Goal: Information Seeking & Learning: Learn about a topic

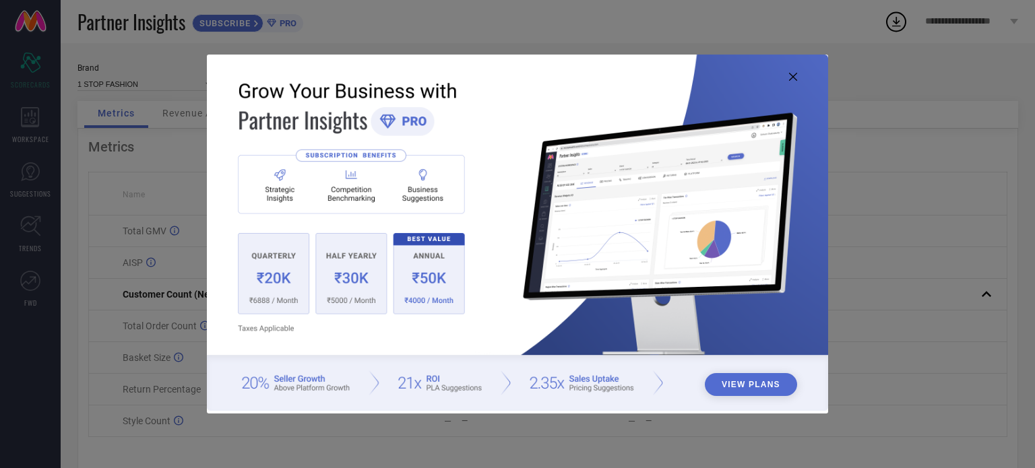
click at [791, 77] on icon at bounding box center [793, 77] width 8 height 8
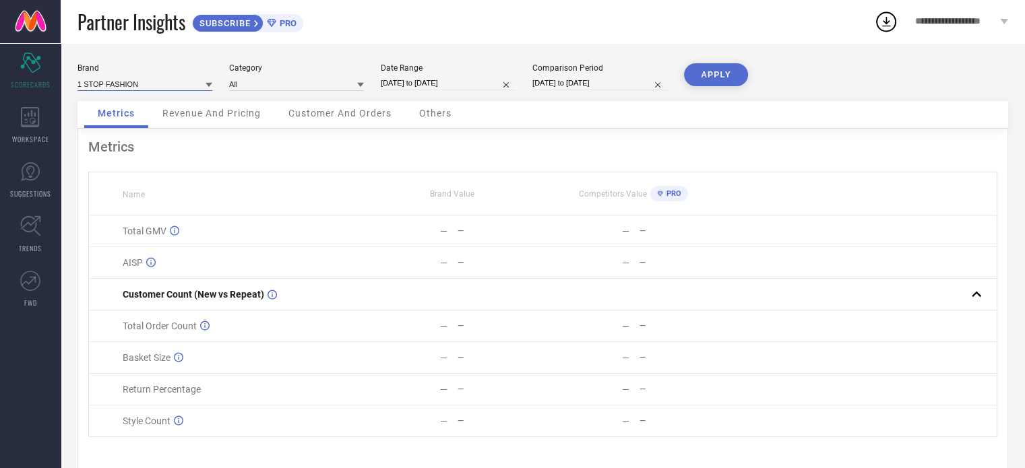
click at [164, 88] on input at bounding box center [144, 84] width 135 height 14
click at [128, 129] on div "7THREADS" at bounding box center [144, 125] width 135 height 23
type input "All"
click at [722, 77] on button "APPLY" at bounding box center [716, 74] width 64 height 23
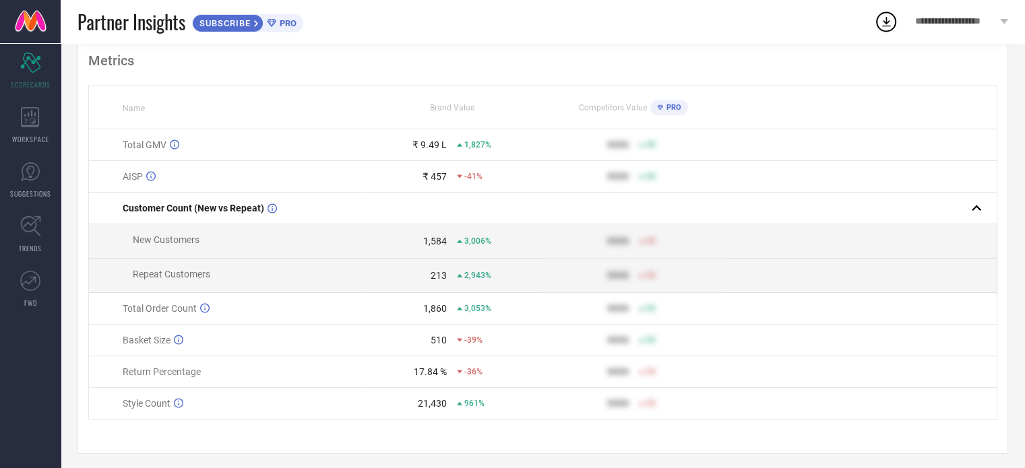
scroll to position [97, 0]
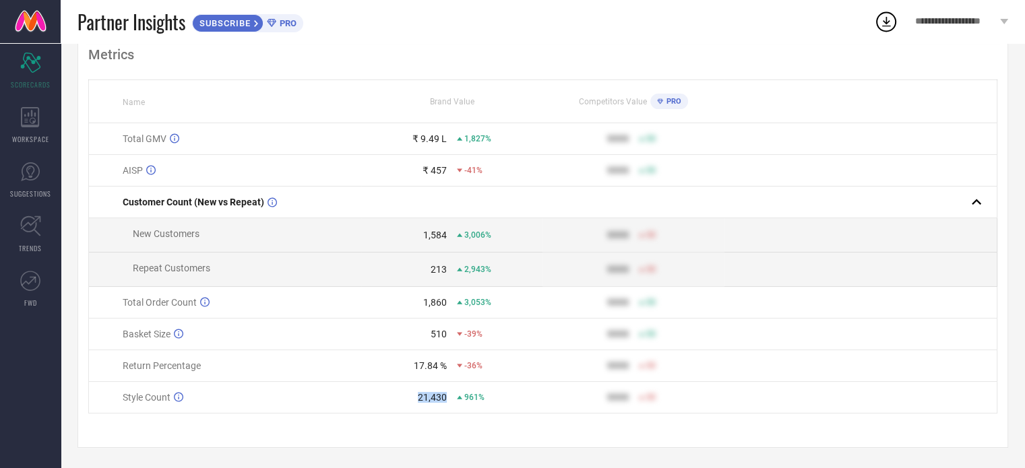
drag, startPoint x: 409, startPoint y: 401, endPoint x: 460, endPoint y: 398, distance: 50.6
click at [460, 398] on div "21,430 961%" at bounding box center [452, 397] width 181 height 11
click at [455, 418] on div "Metrics Name Brand Value Competitors Value PRO Total GMV ₹ 9.49 L 1,827% 9999 5…" at bounding box center [542, 242] width 931 height 412
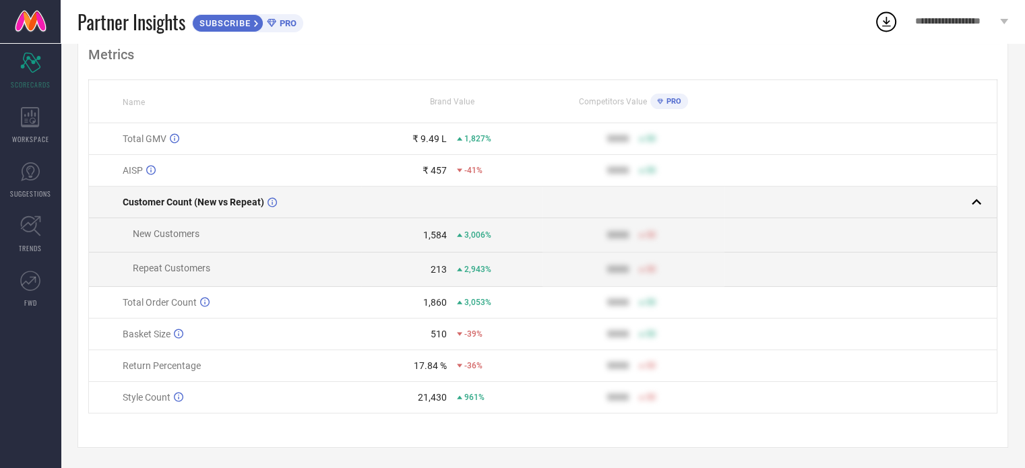
scroll to position [0, 0]
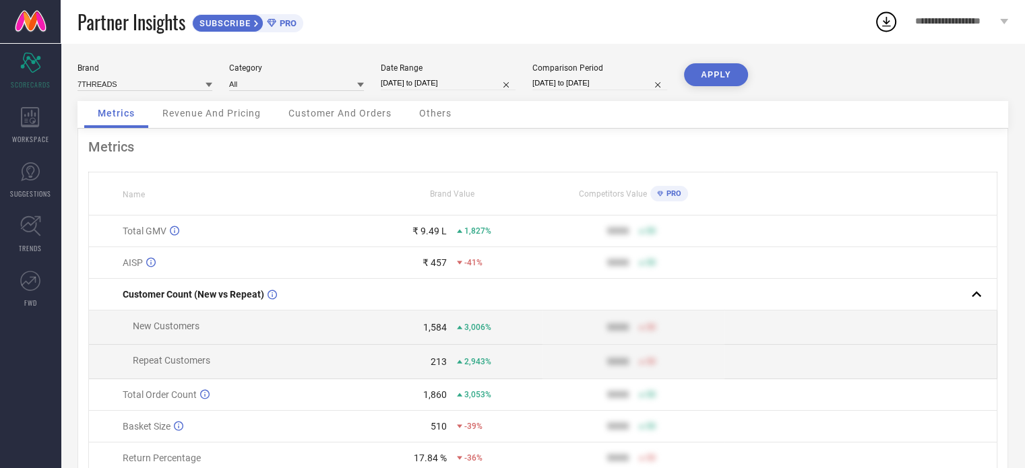
click at [206, 113] on span "Revenue And Pricing" at bounding box center [211, 113] width 98 height 11
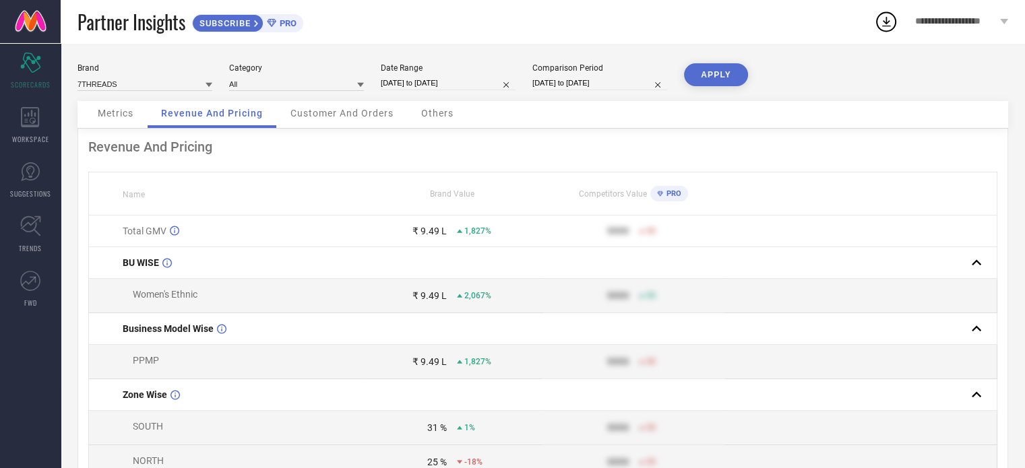
click at [336, 113] on span "Customer And Orders" at bounding box center [341, 113] width 103 height 11
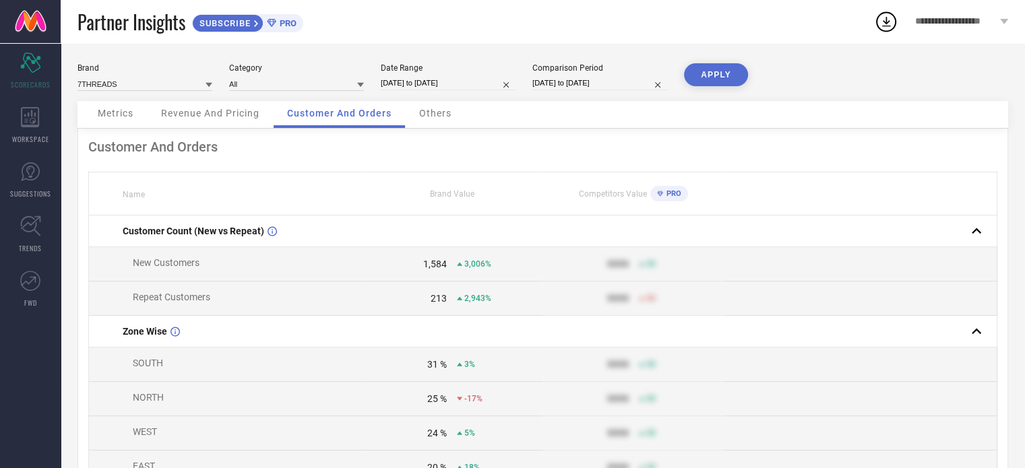
click at [218, 112] on span "Revenue And Pricing" at bounding box center [210, 113] width 98 height 11
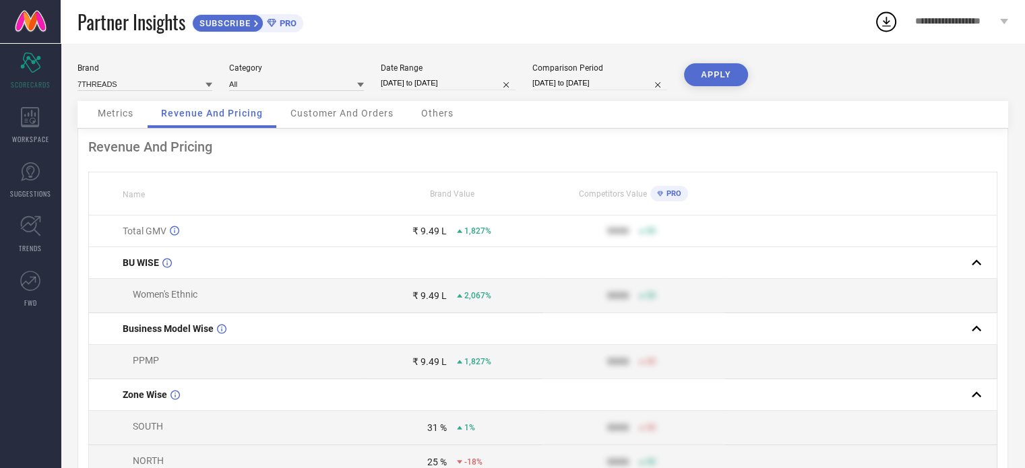
click at [127, 115] on span "Metrics" at bounding box center [116, 113] width 36 height 11
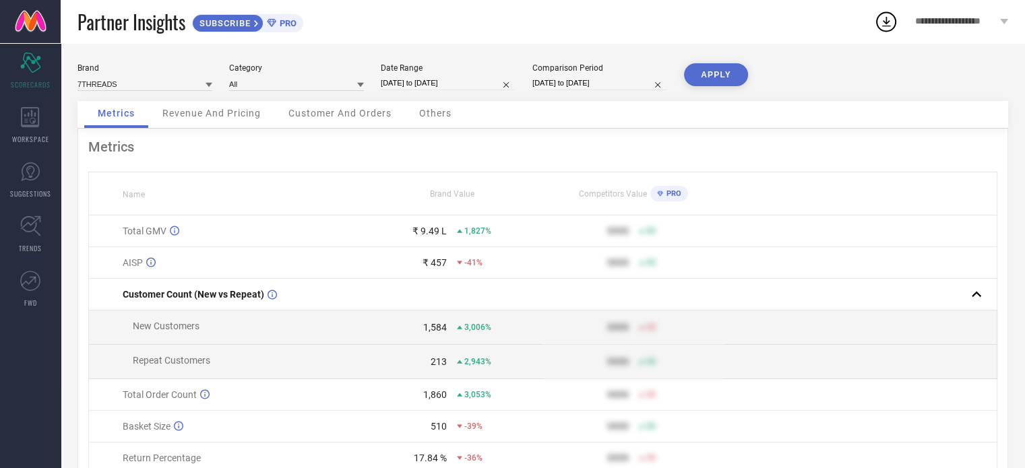
click at [420, 116] on span "Others" at bounding box center [435, 113] width 32 height 11
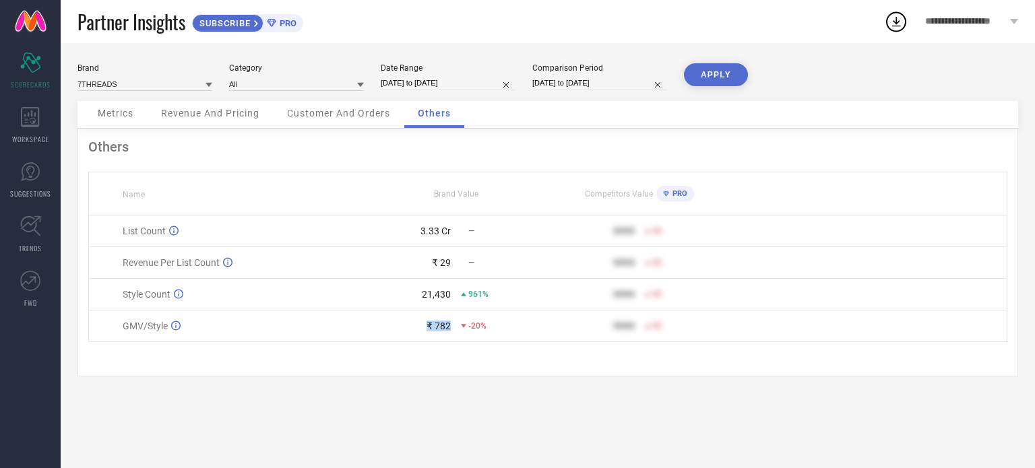
drag, startPoint x: 421, startPoint y: 331, endPoint x: 459, endPoint y: 334, distance: 37.9
click at [459, 332] on div "₹ 782 -20%" at bounding box center [456, 326] width 183 height 11
click at [464, 356] on div "Others Name Brand Value Competitors Value PRO List Count 3.33 Cr — 9999 50 Reve…" at bounding box center [547, 253] width 941 height 248
click at [119, 121] on div "Metrics" at bounding box center [115, 114] width 63 height 27
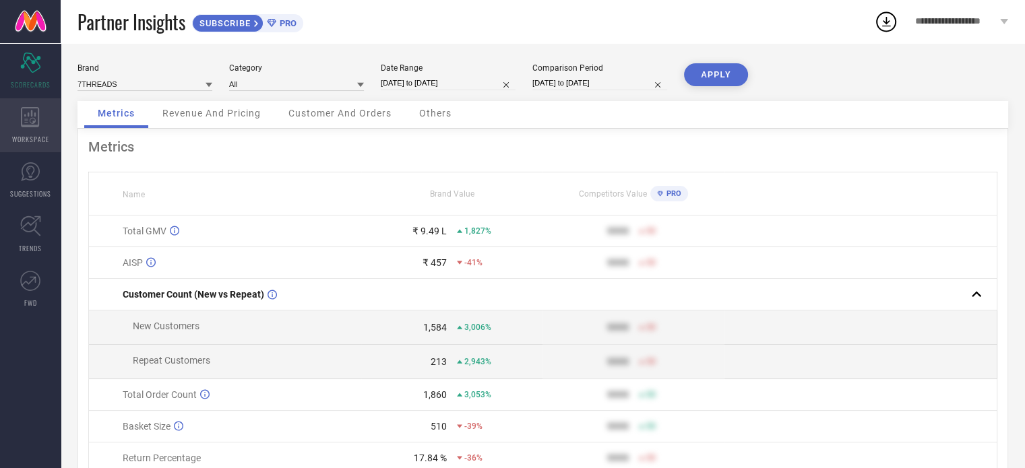
click at [36, 124] on icon at bounding box center [30, 117] width 19 height 20
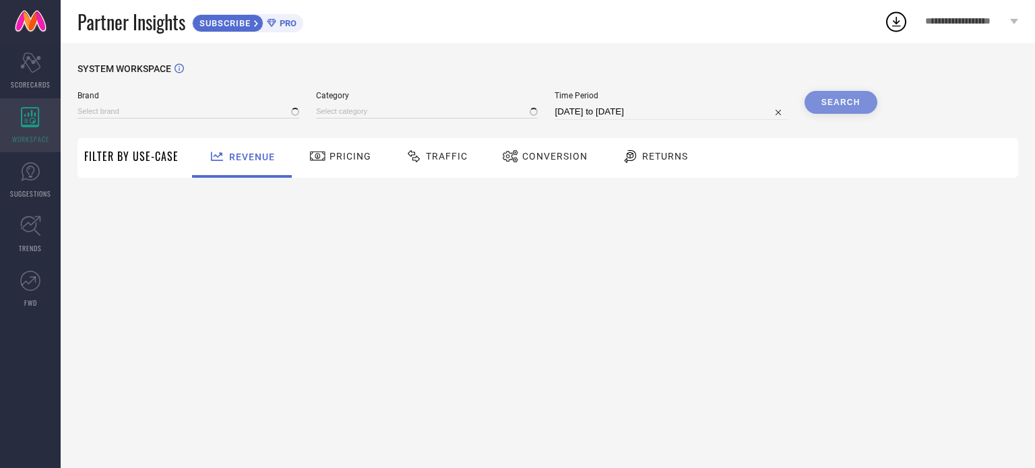
type input "1 STOP FASHION"
type input "All"
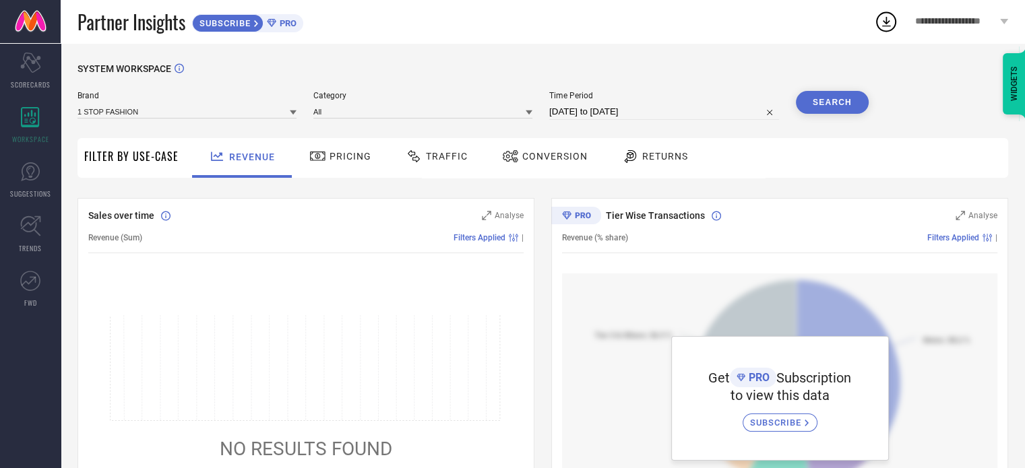
click at [313, 153] on icon at bounding box center [317, 156] width 17 height 16
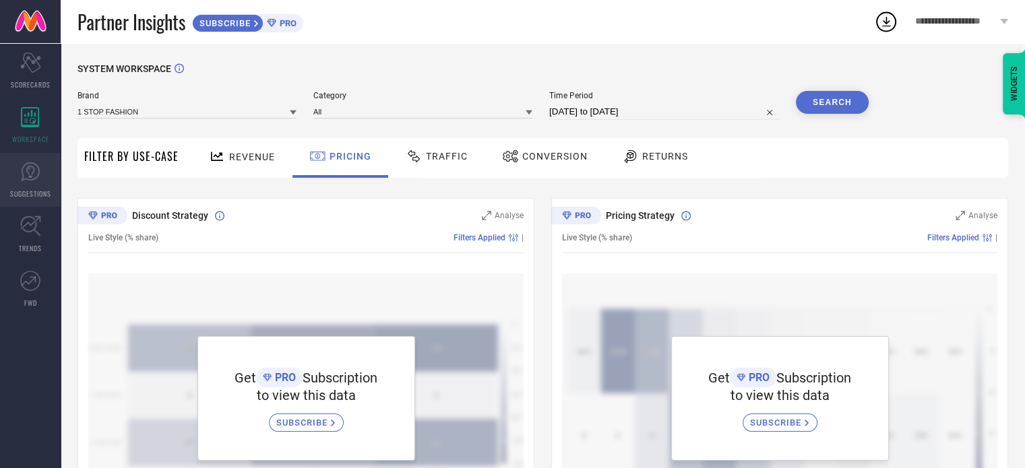
click at [35, 174] on icon at bounding box center [30, 172] width 20 height 20
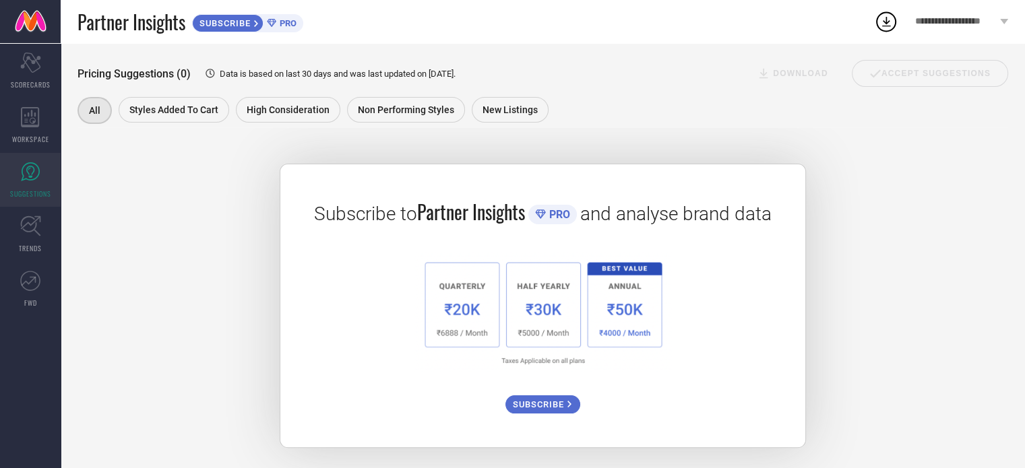
scroll to position [195, 0]
